Goal: Check status: Check status

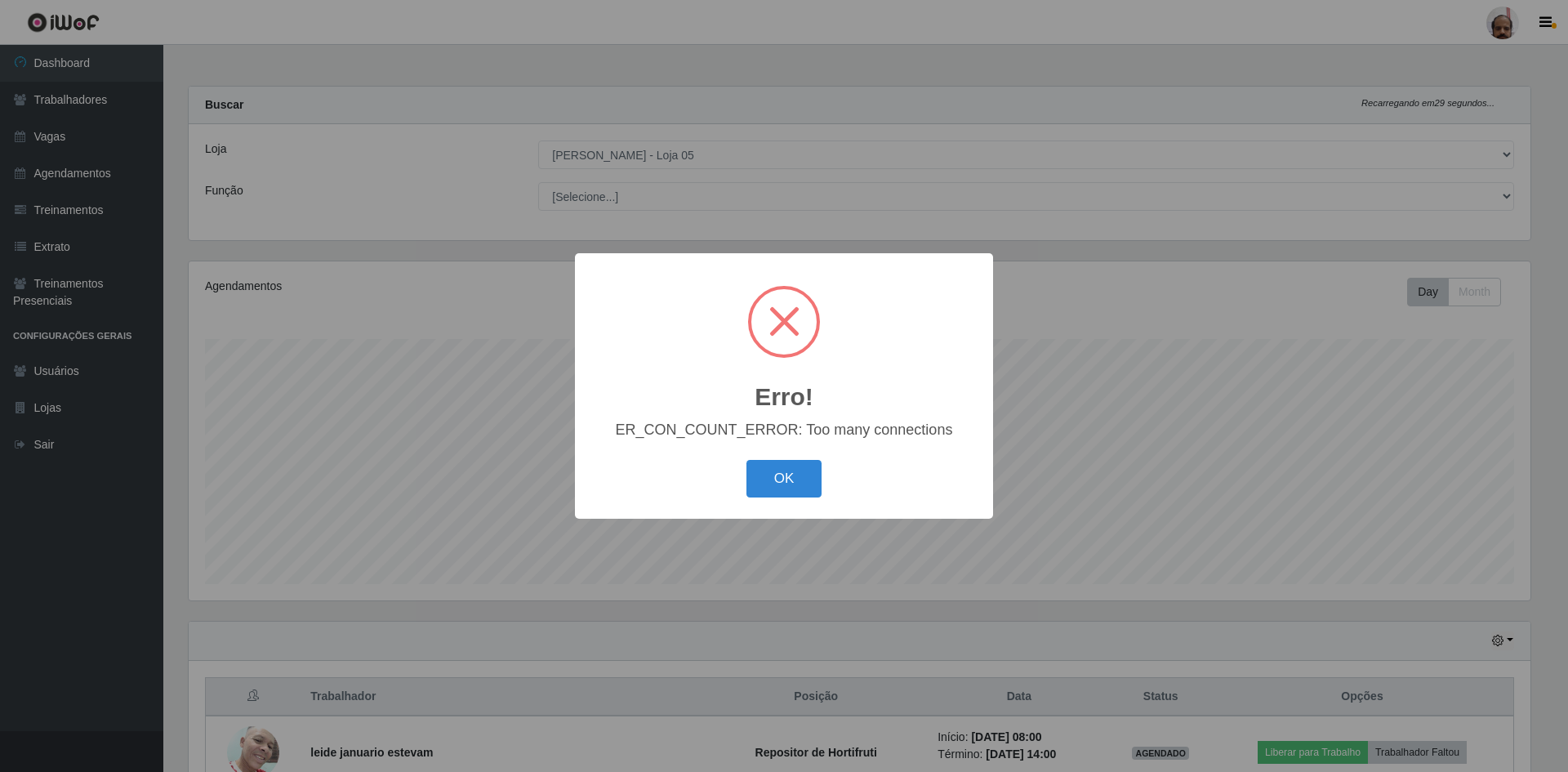
select select "252"
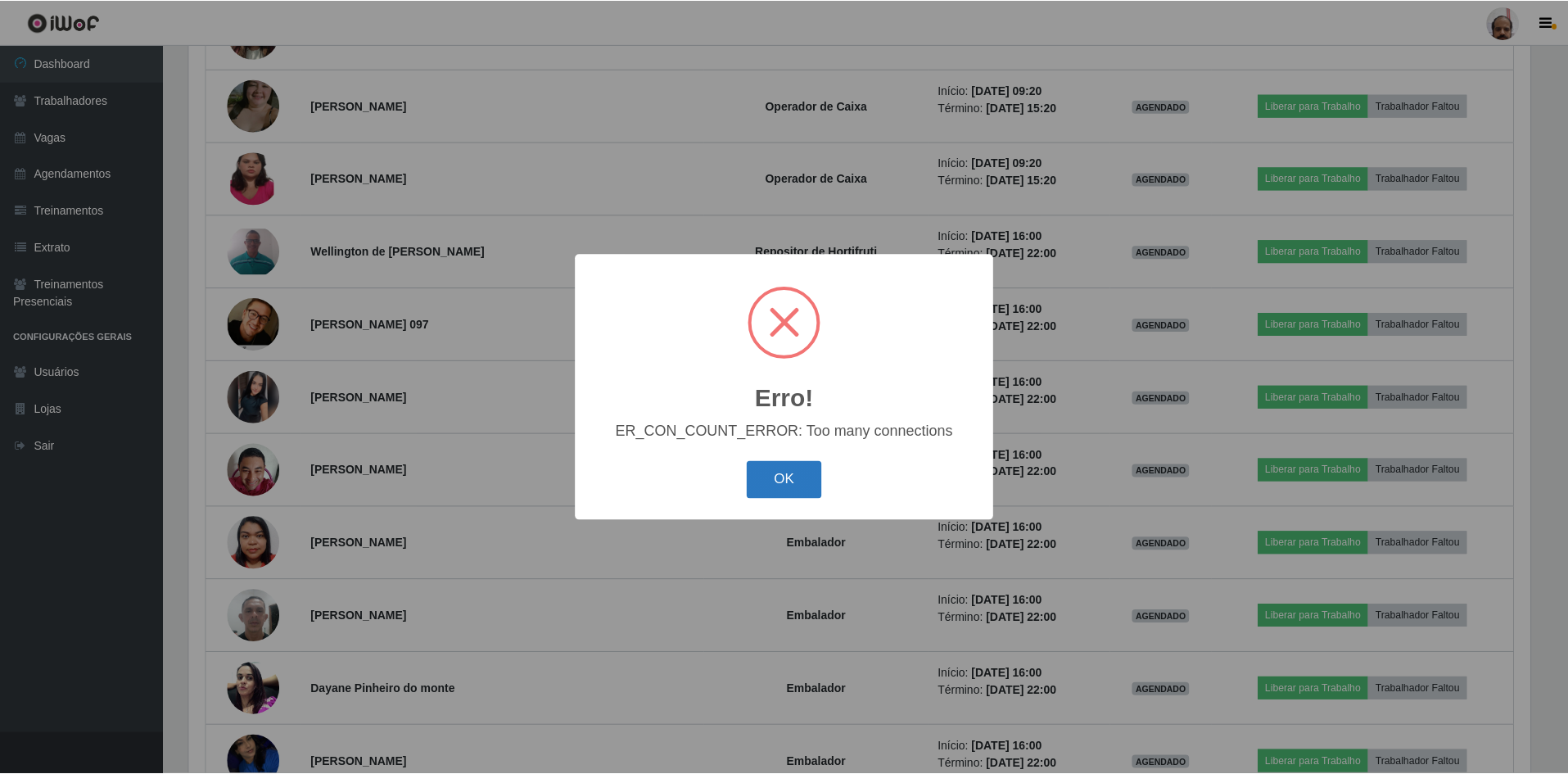
scroll to position [340, 1345]
click at [786, 478] on button "OK" at bounding box center [786, 480] width 76 height 38
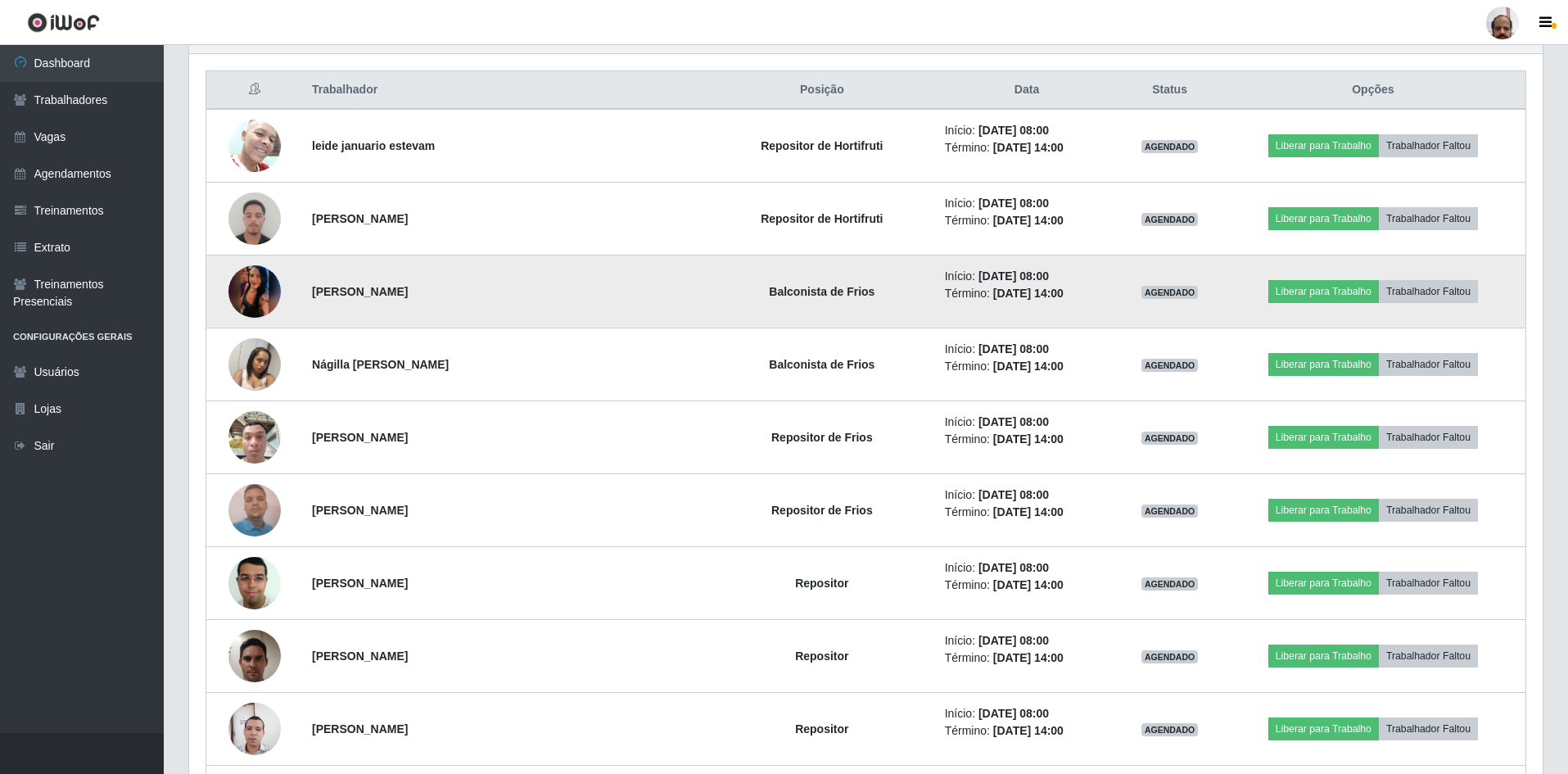
scroll to position [656, 0]
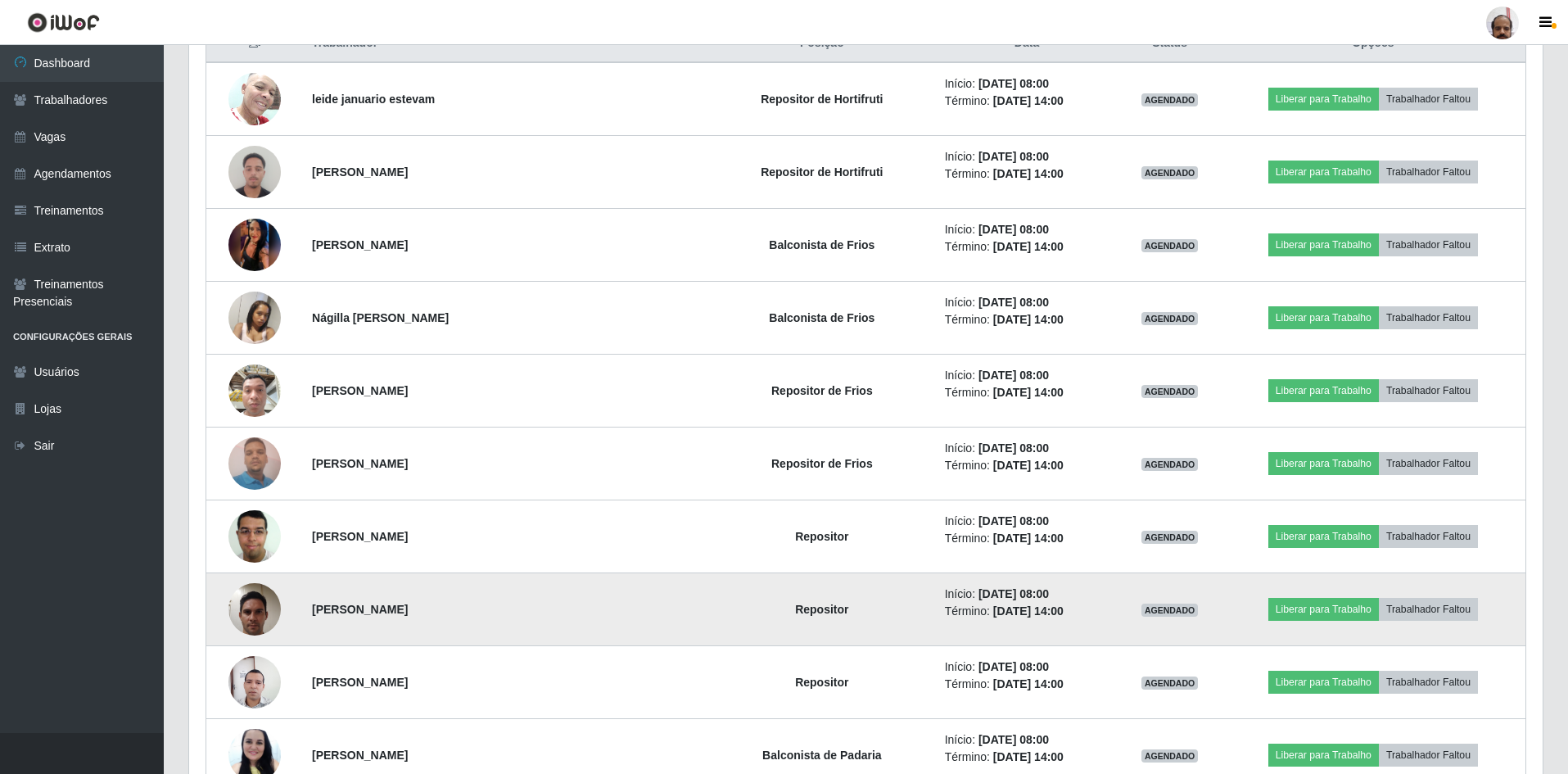
click at [250, 622] on img at bounding box center [254, 609] width 52 height 70
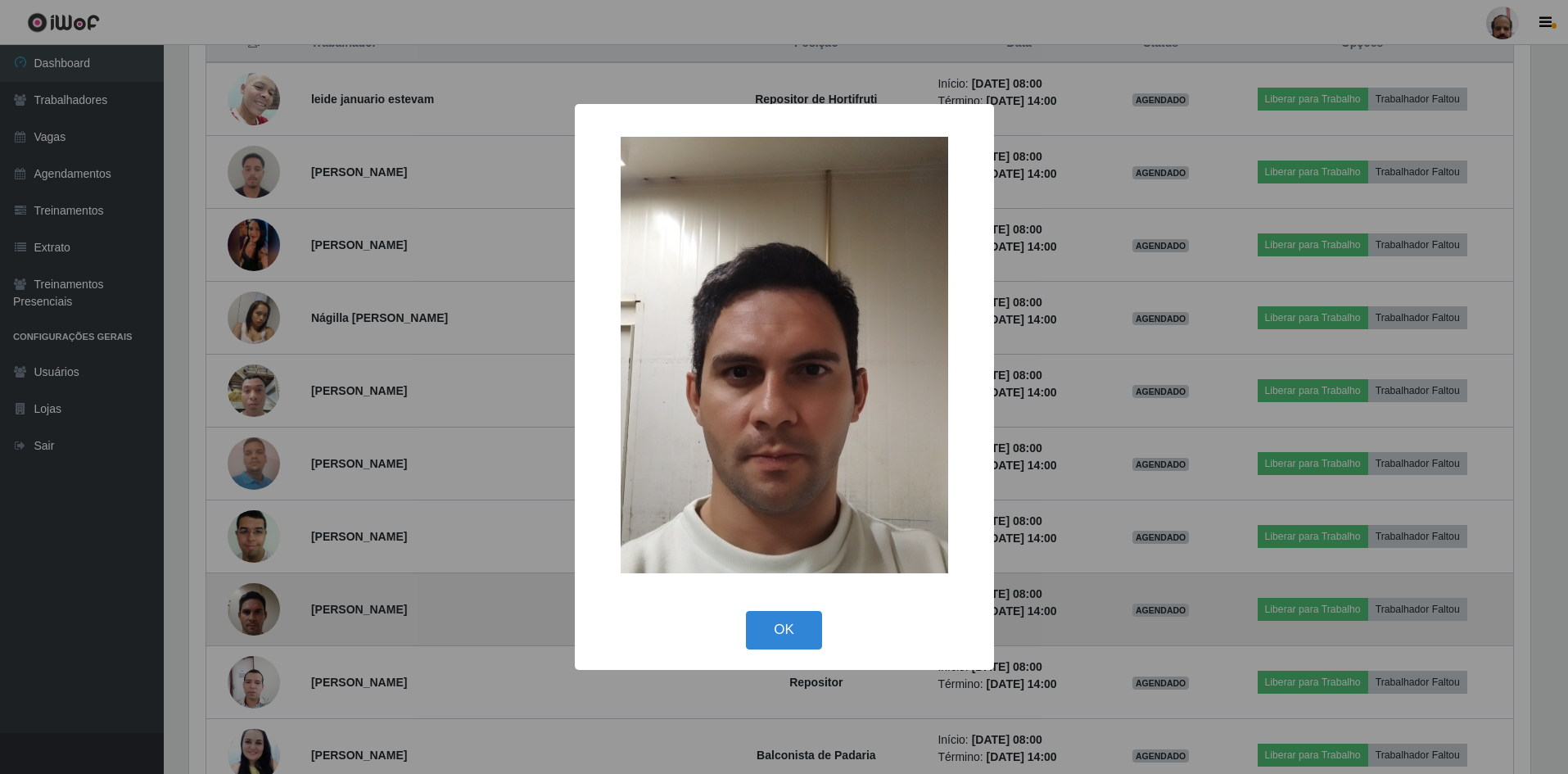
scroll to position [340, 1345]
click at [250, 622] on div "× OK Cancel" at bounding box center [786, 387] width 1572 height 774
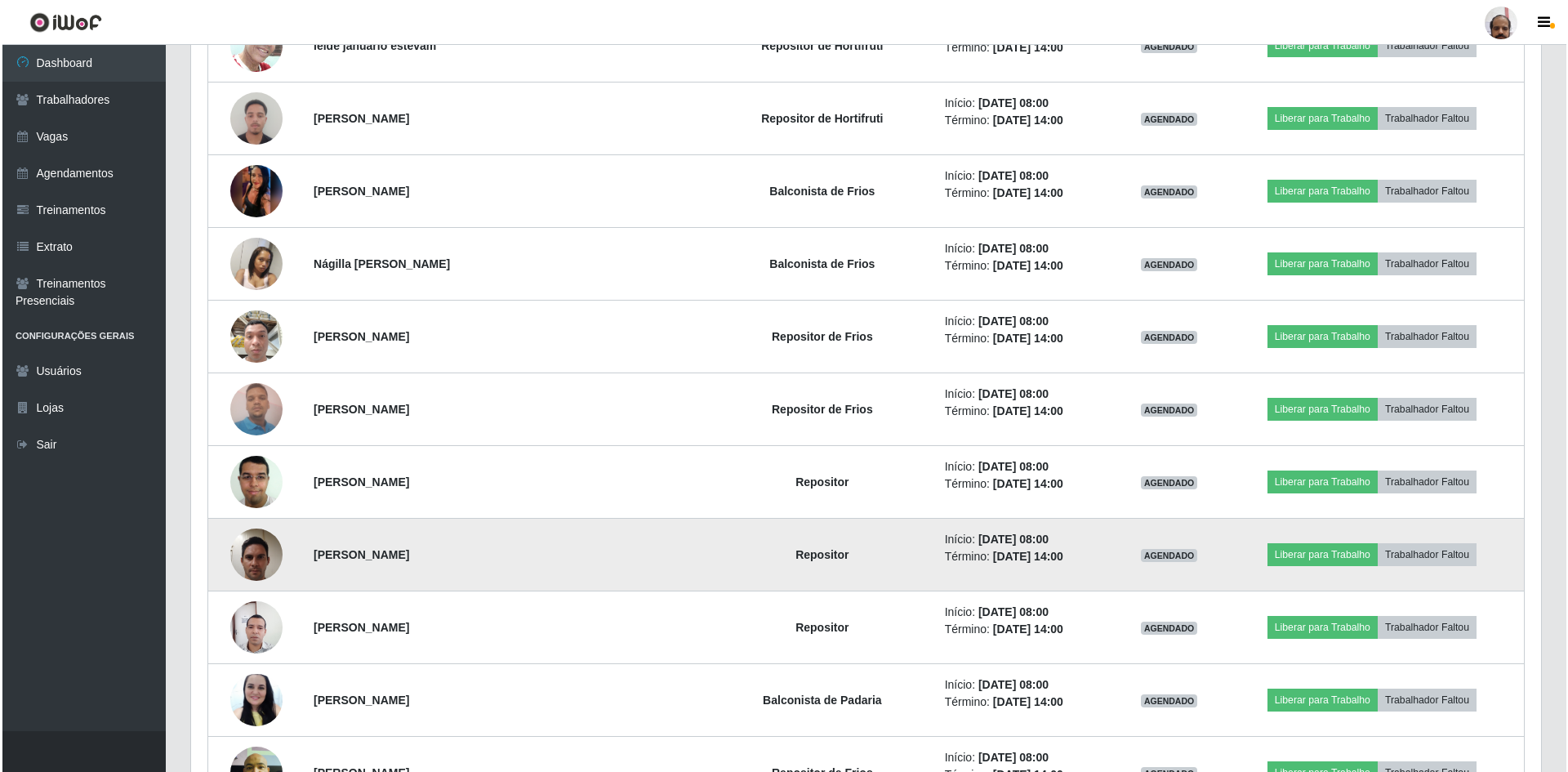
scroll to position [735, 0]
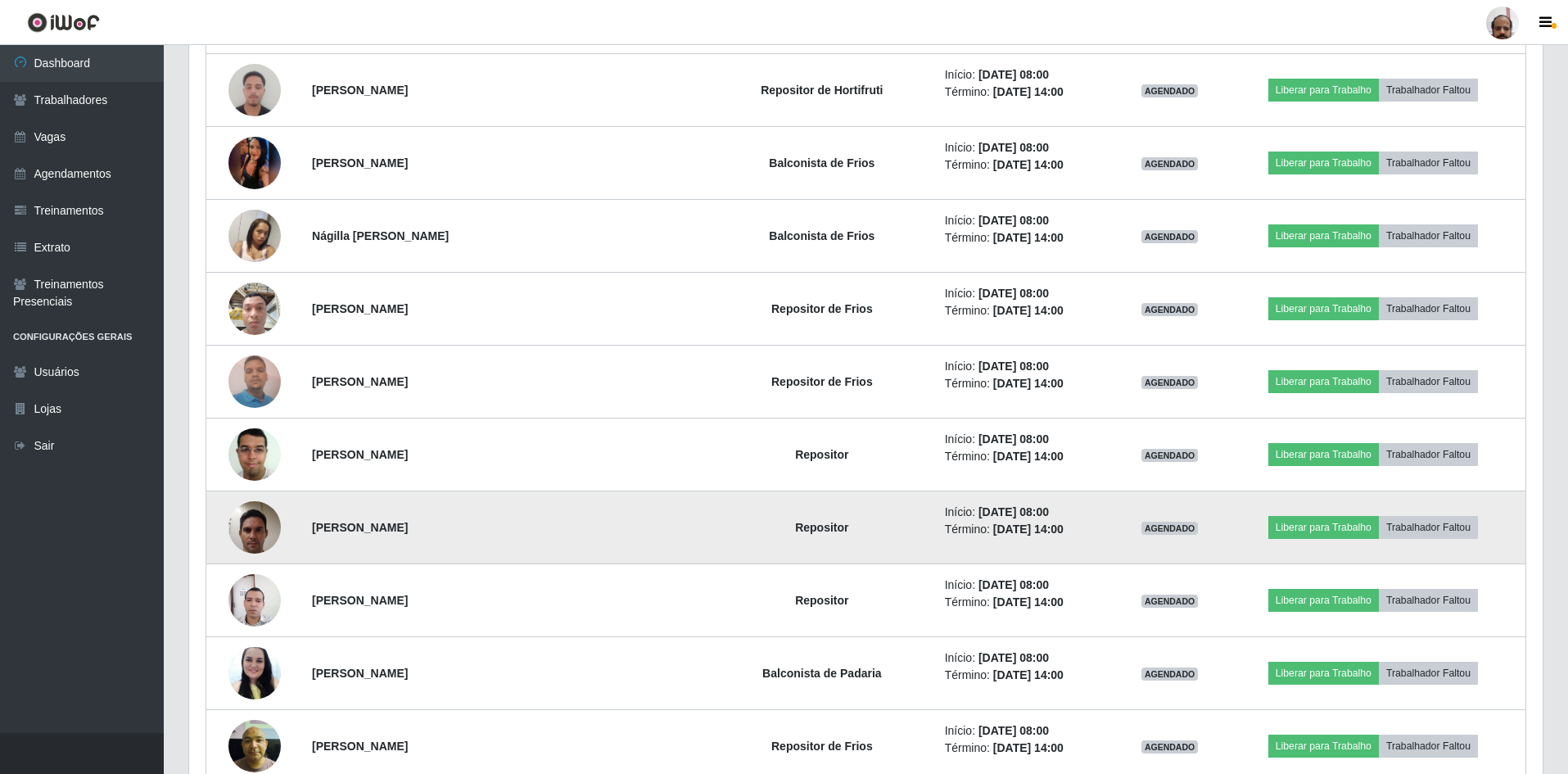
click at [269, 540] on img at bounding box center [254, 527] width 52 height 70
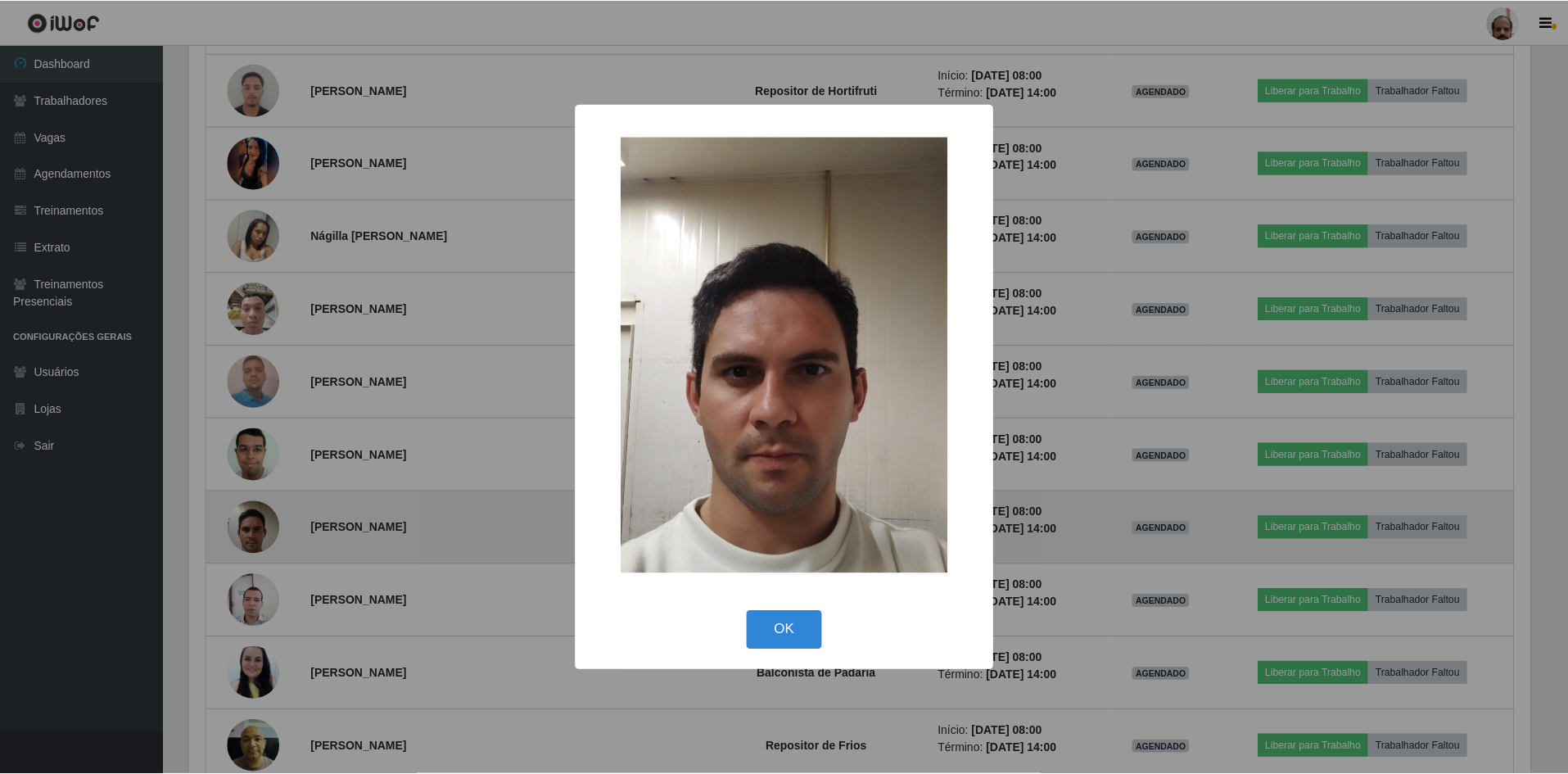
scroll to position [340, 1345]
click at [269, 540] on div "× OK Cancel" at bounding box center [786, 387] width 1572 height 774
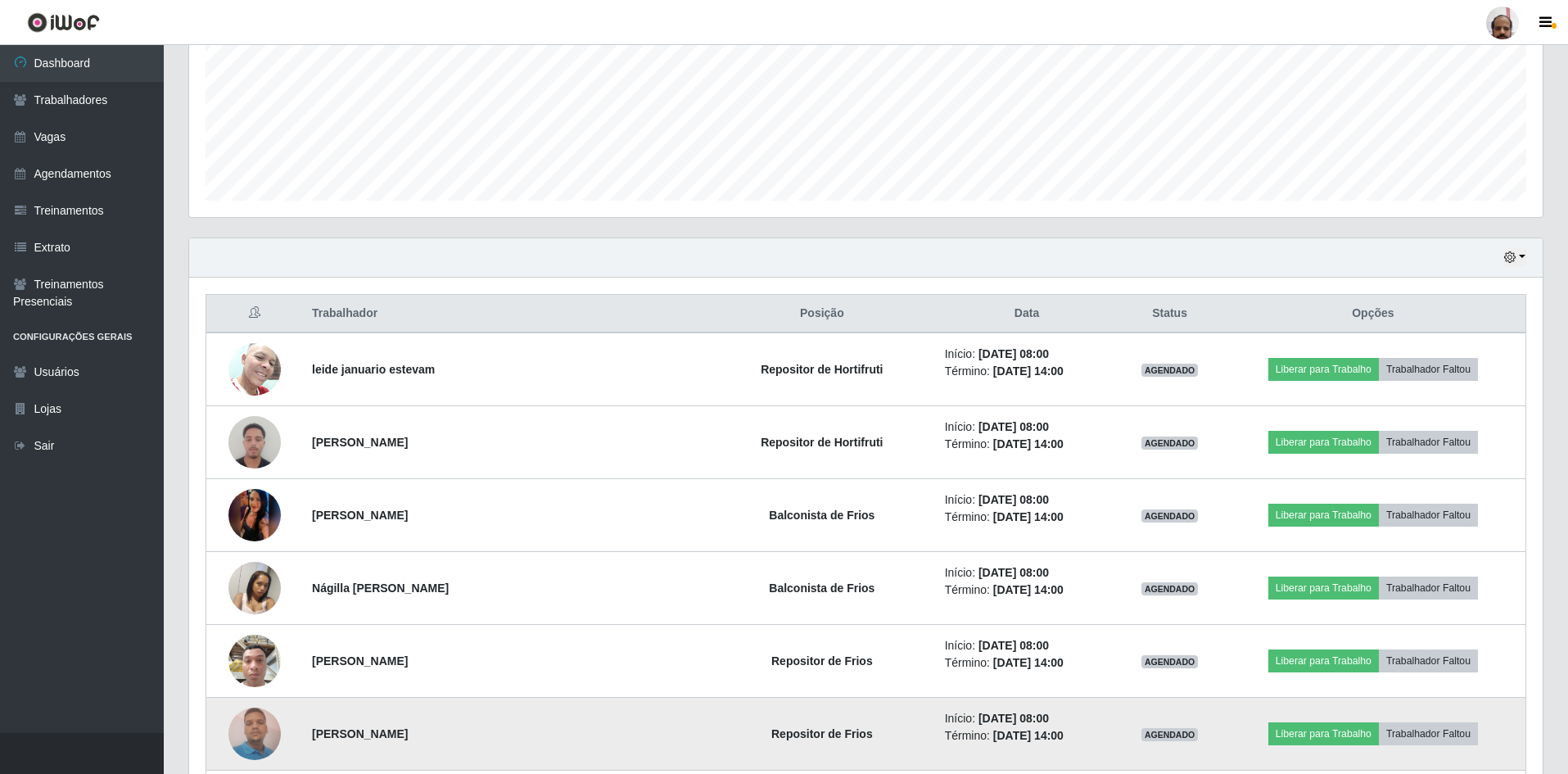
scroll to position [0, 0]
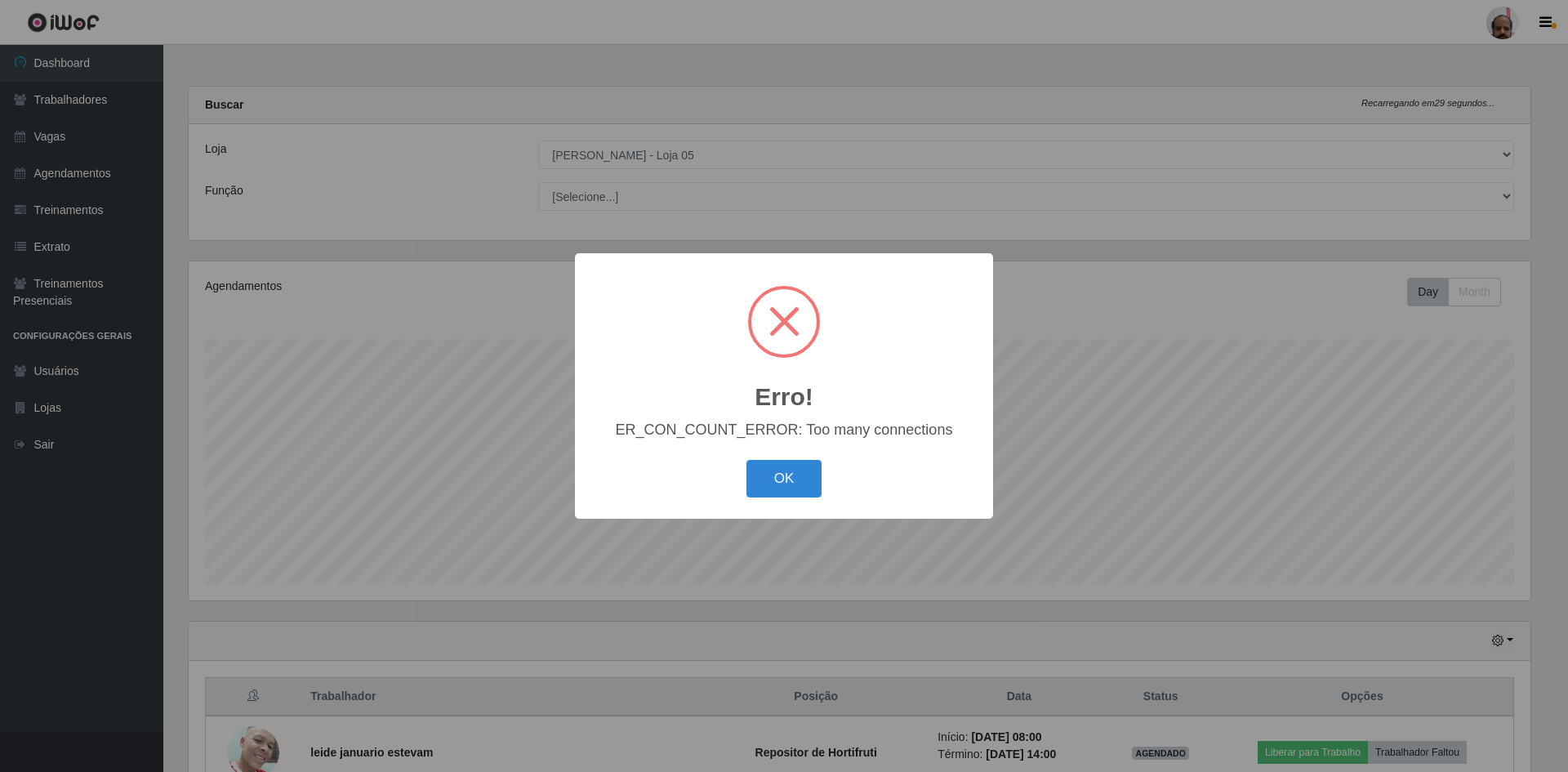
select select "252"
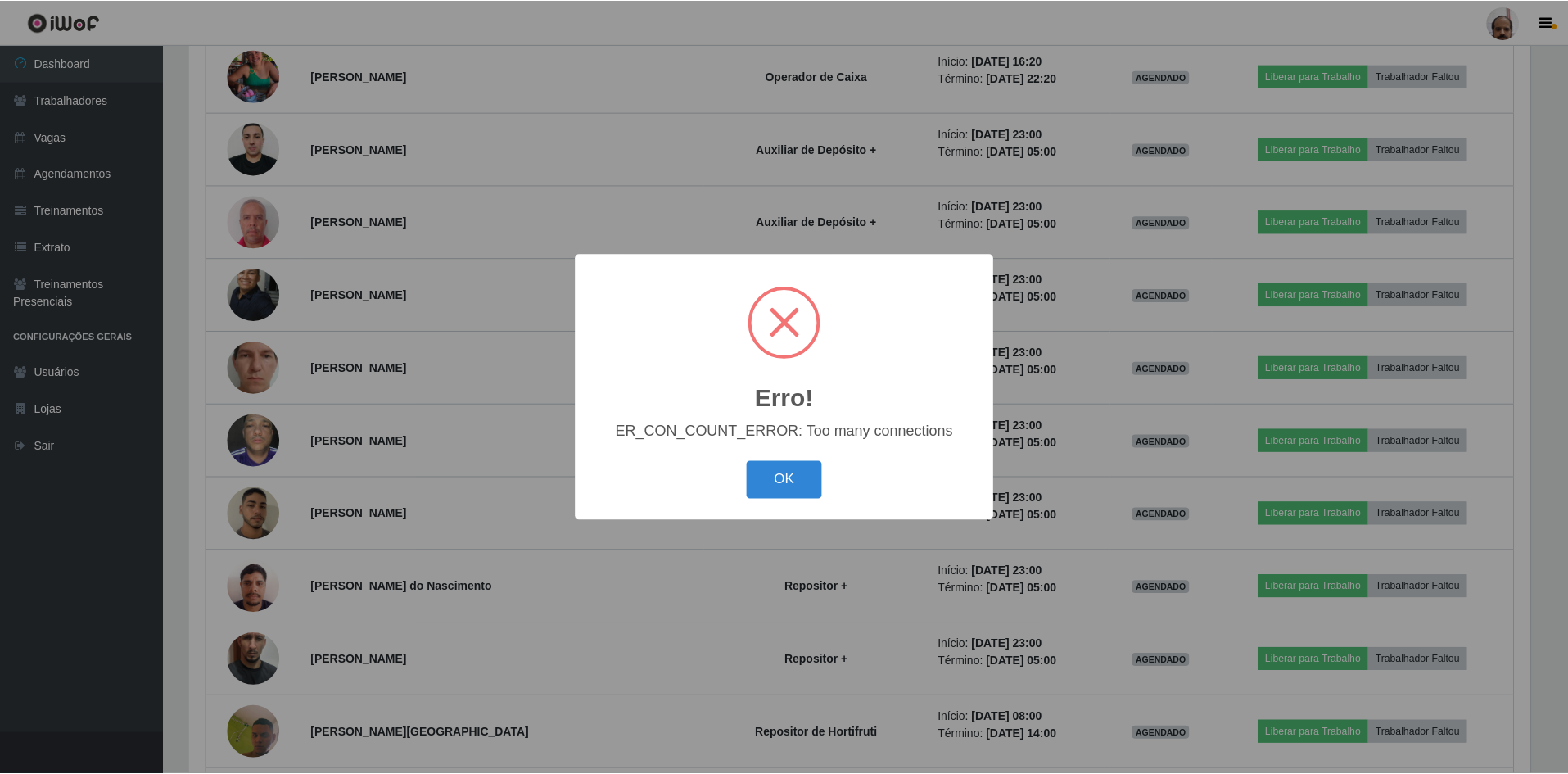
scroll to position [340, 1345]
click at [783, 467] on button "OK" at bounding box center [786, 480] width 76 height 38
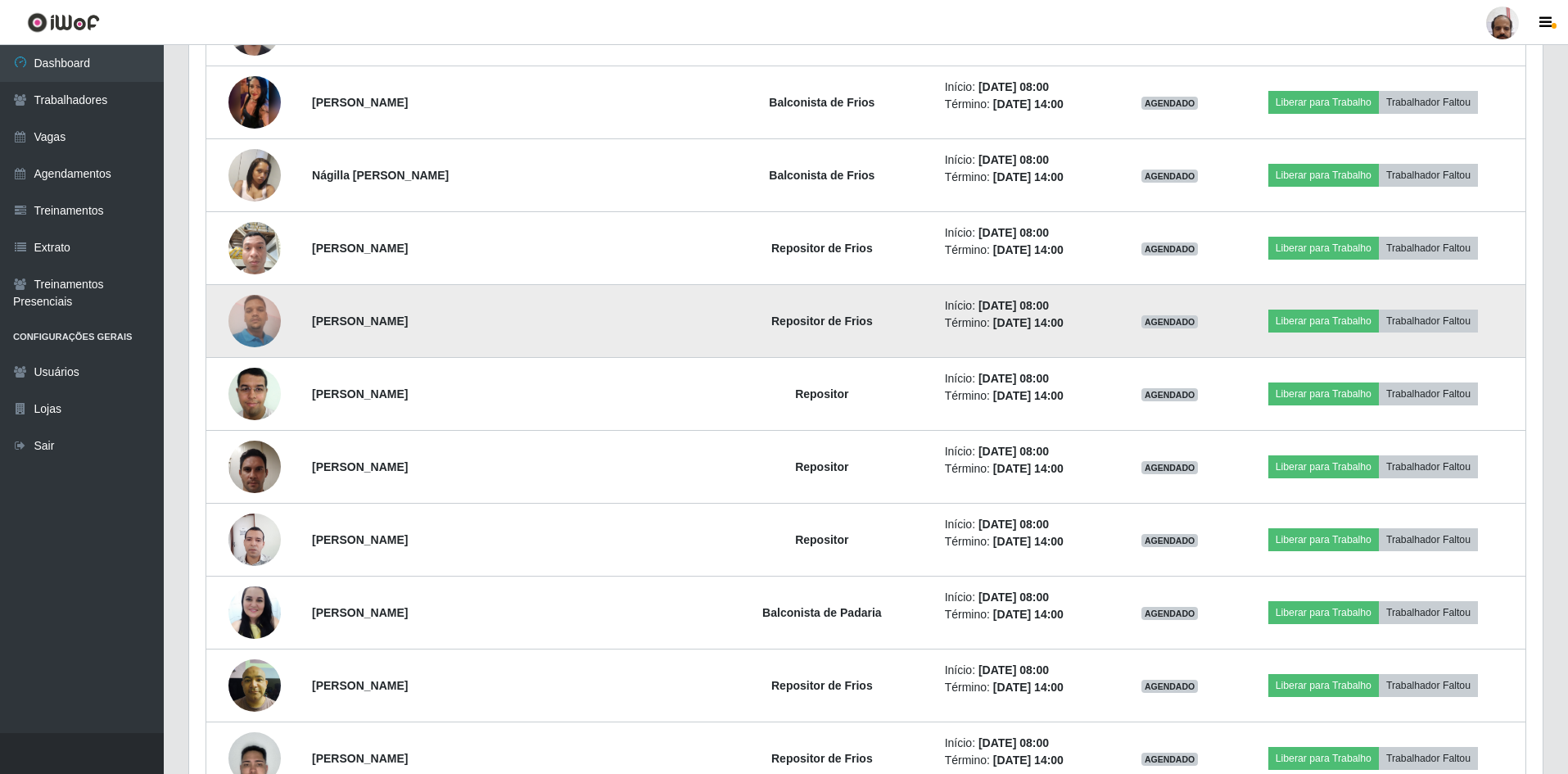
scroll to position [826, 0]
